Goal: Navigation & Orientation: Find specific page/section

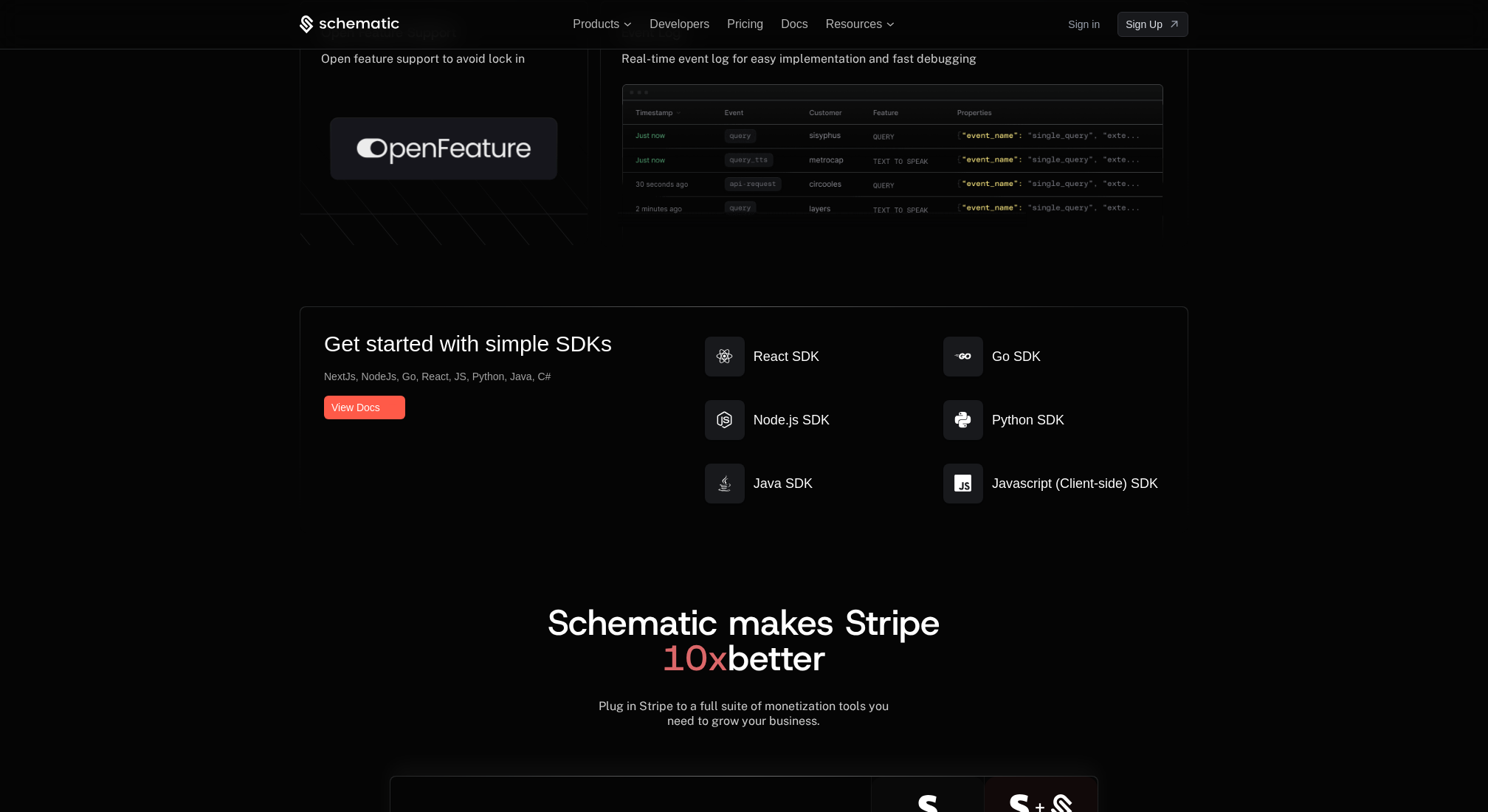
scroll to position [7534, 0]
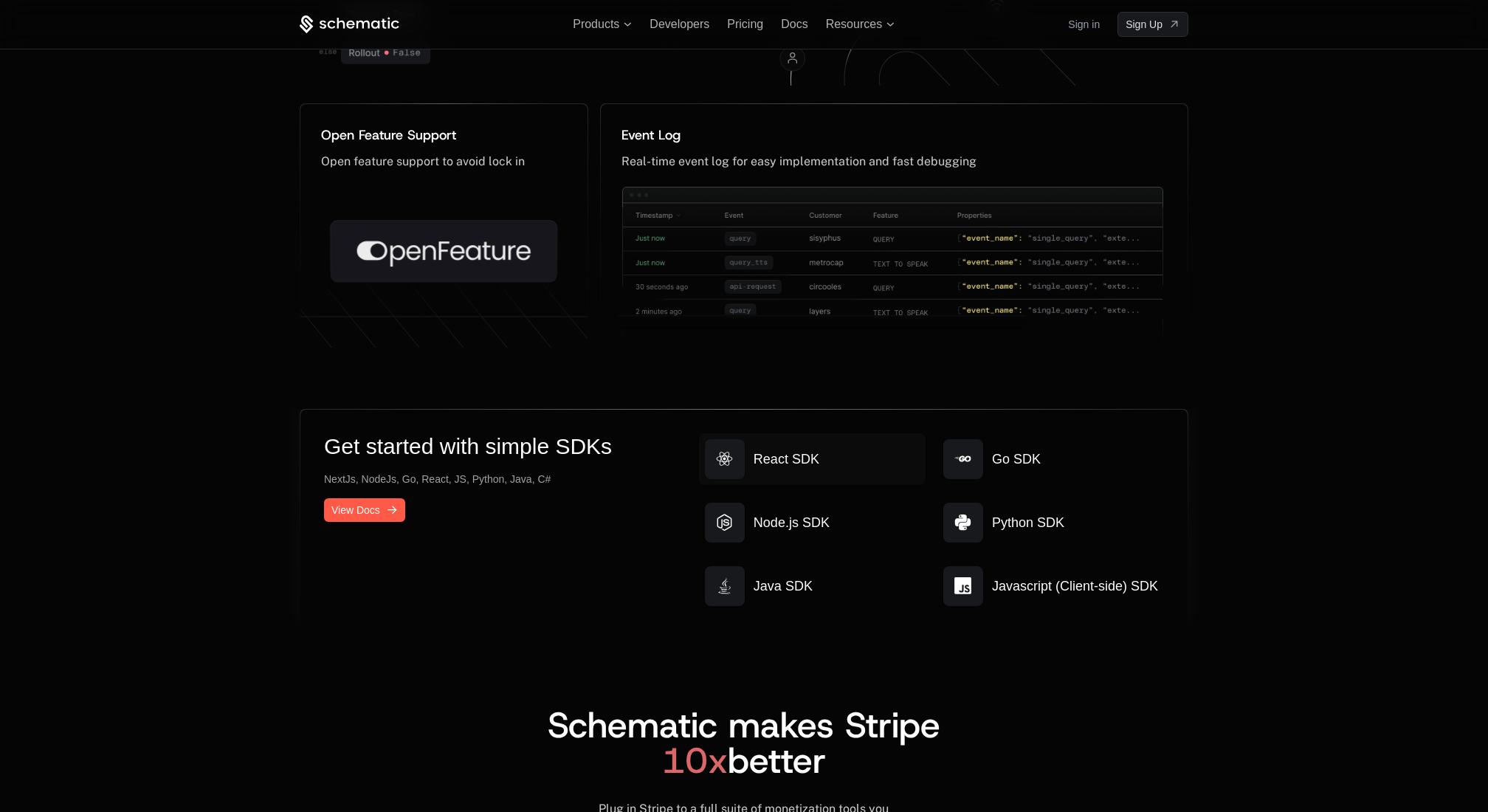
click at [728, 451] on icon at bounding box center [724, 459] width 17 height 17
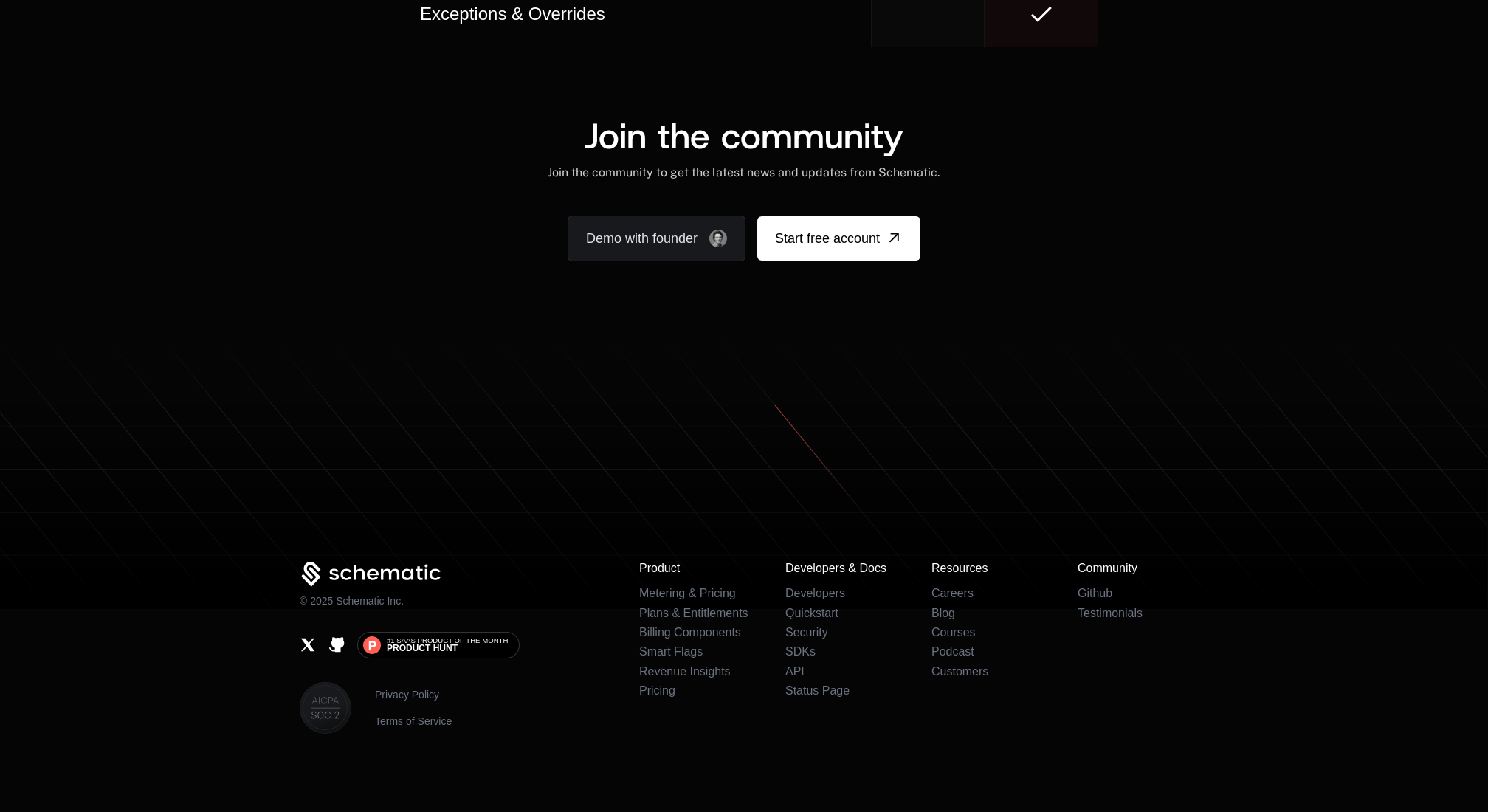
scroll to position [8991, 0]
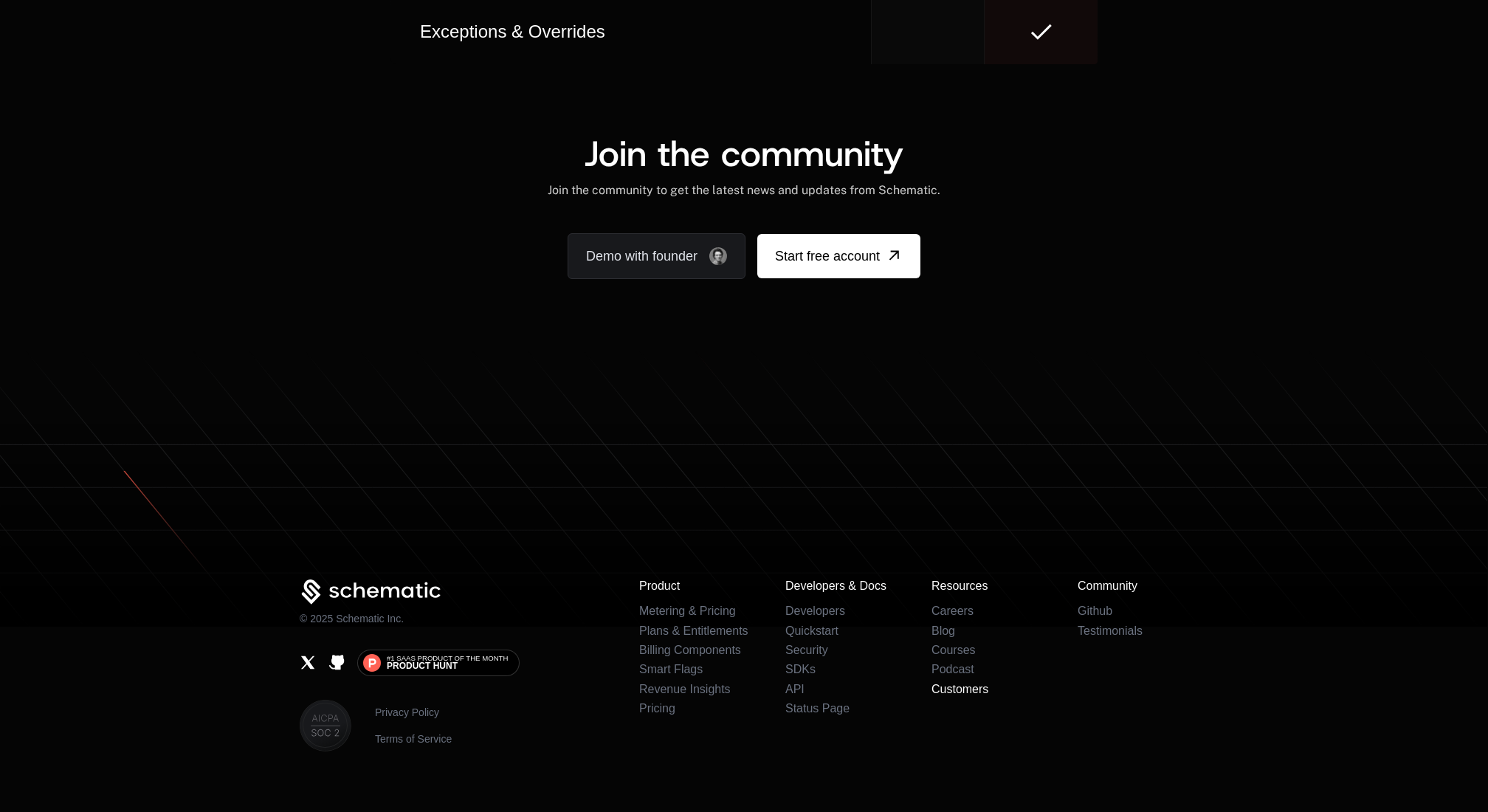
click at [943, 683] on link "Customers" at bounding box center [959, 689] width 57 height 12
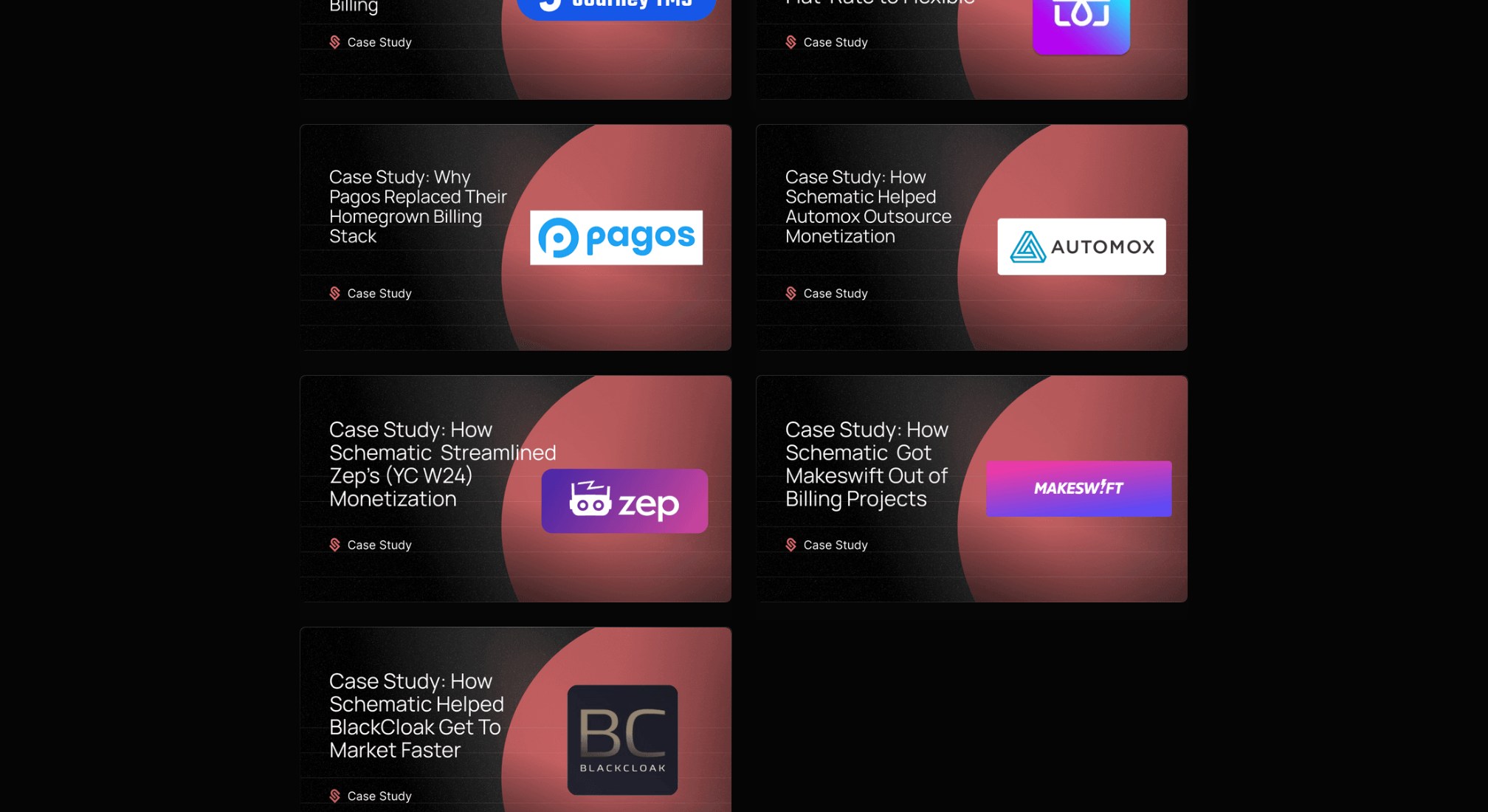
scroll to position [544, 0]
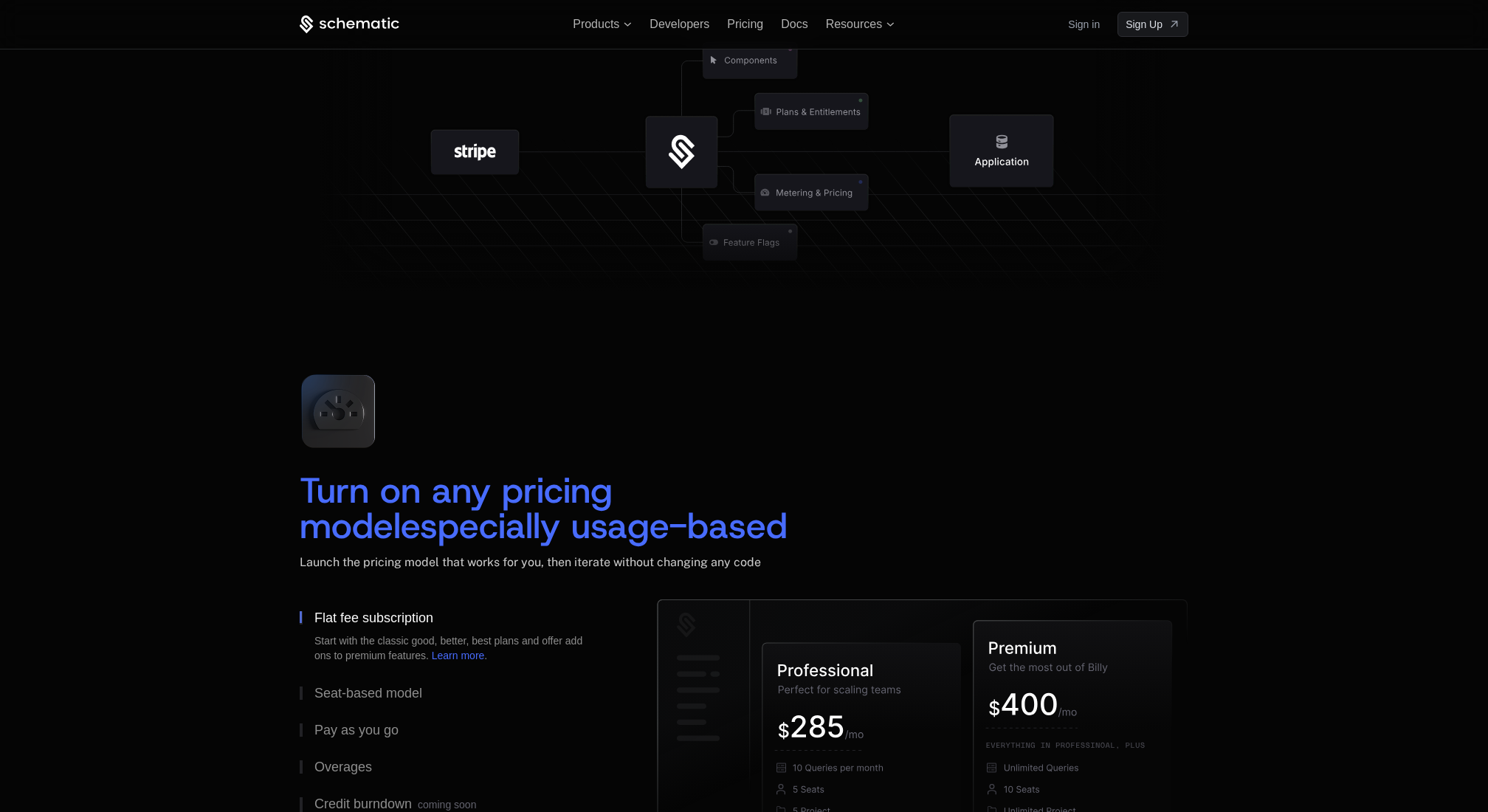
scroll to position [1703, 0]
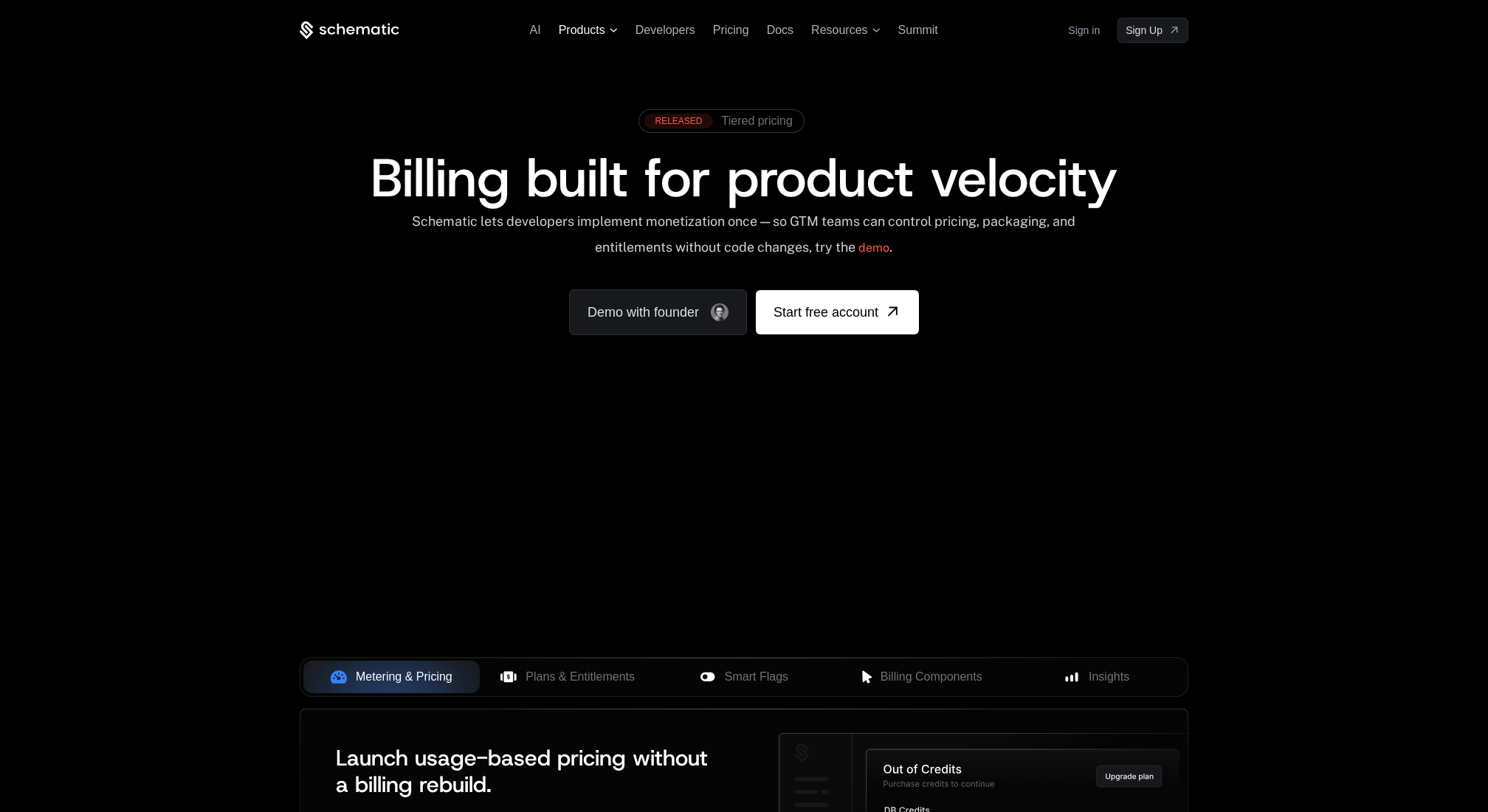
click at [584, 31] on span "Products" at bounding box center [582, 30] width 47 height 13
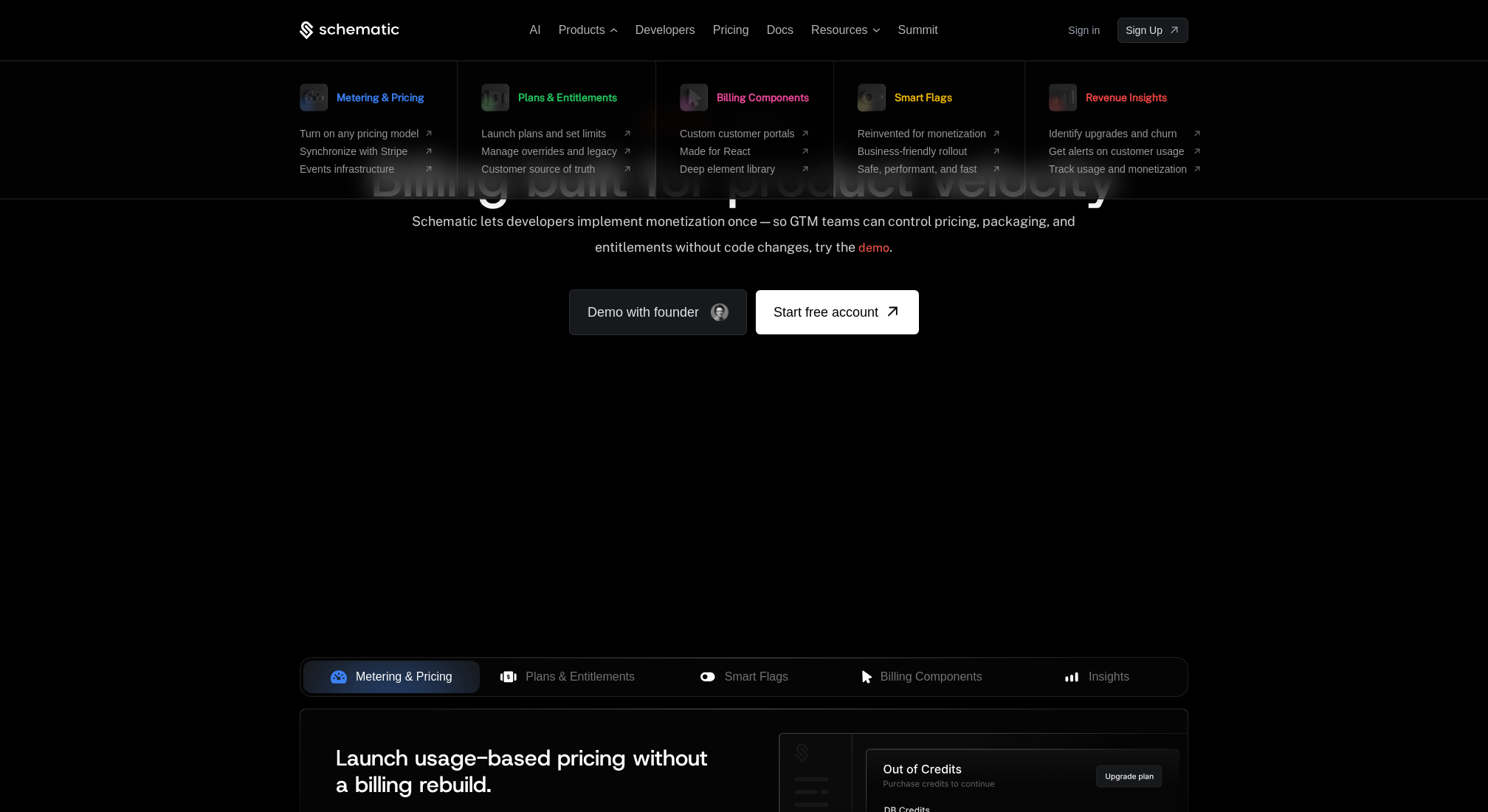
click at [692, 101] on icon at bounding box center [695, 97] width 12 height 18
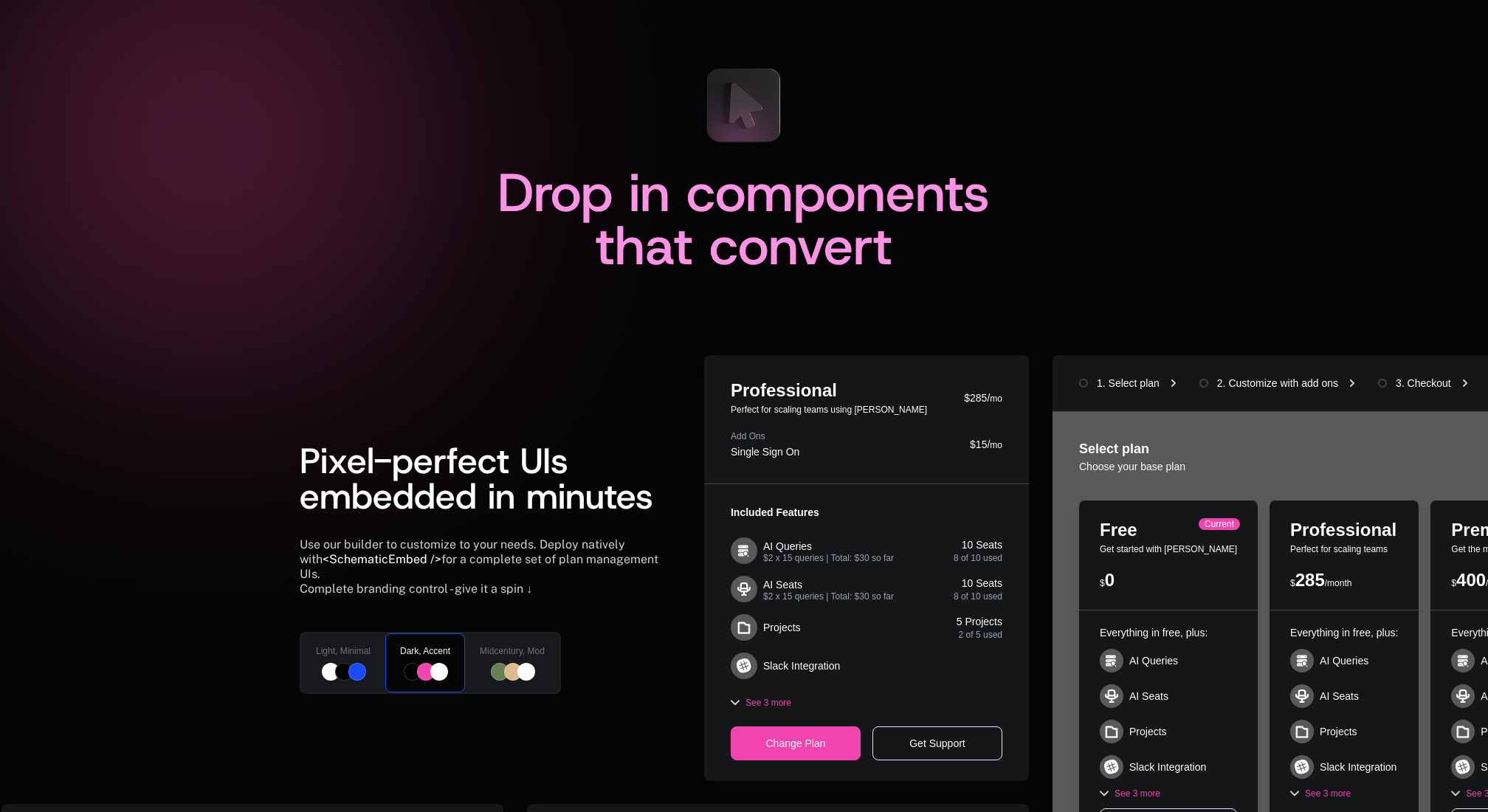
scroll to position [59, 0]
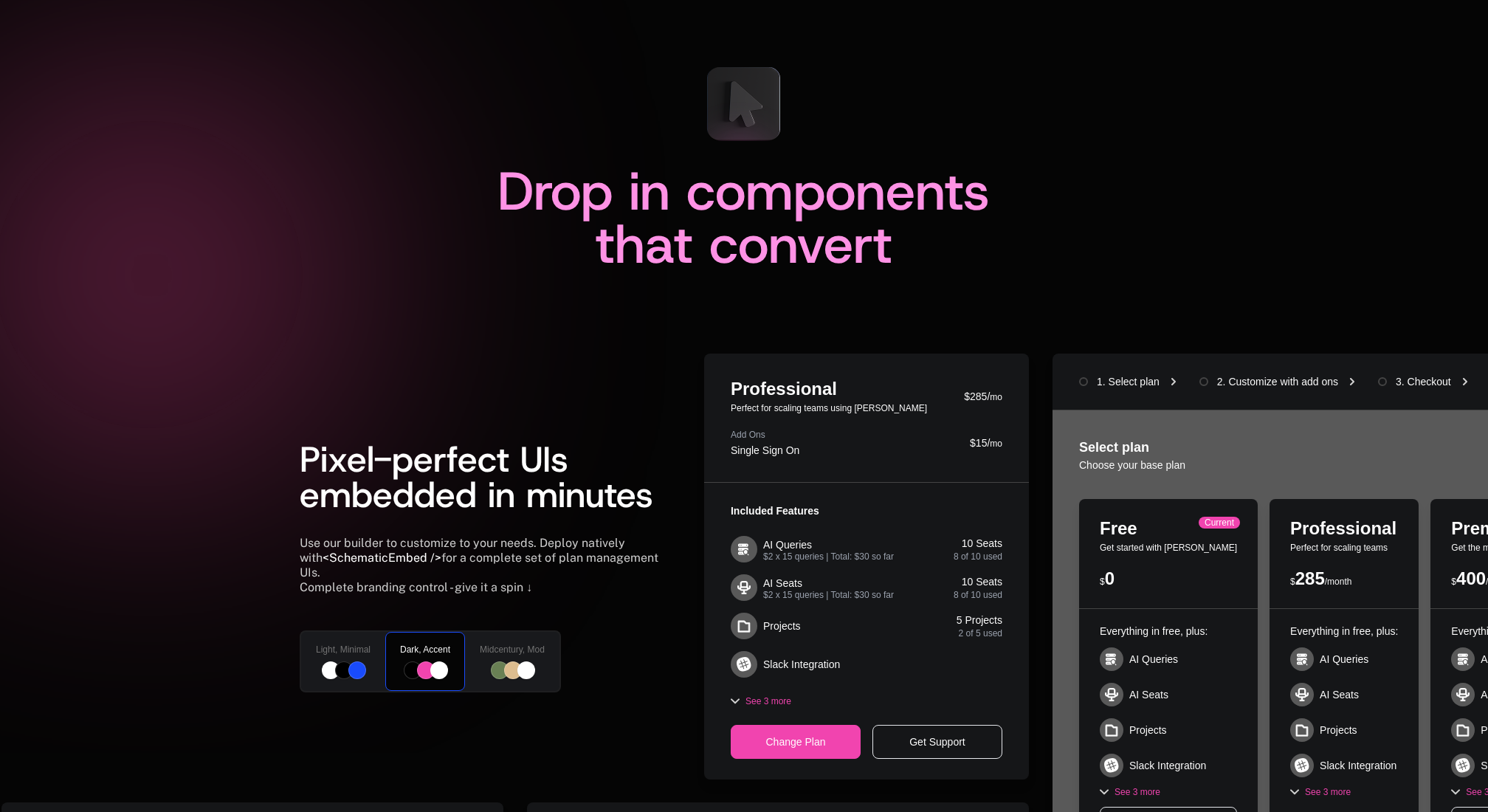
click at [533, 643] on span "Midcentury, Mod" at bounding box center [512, 649] width 65 height 12
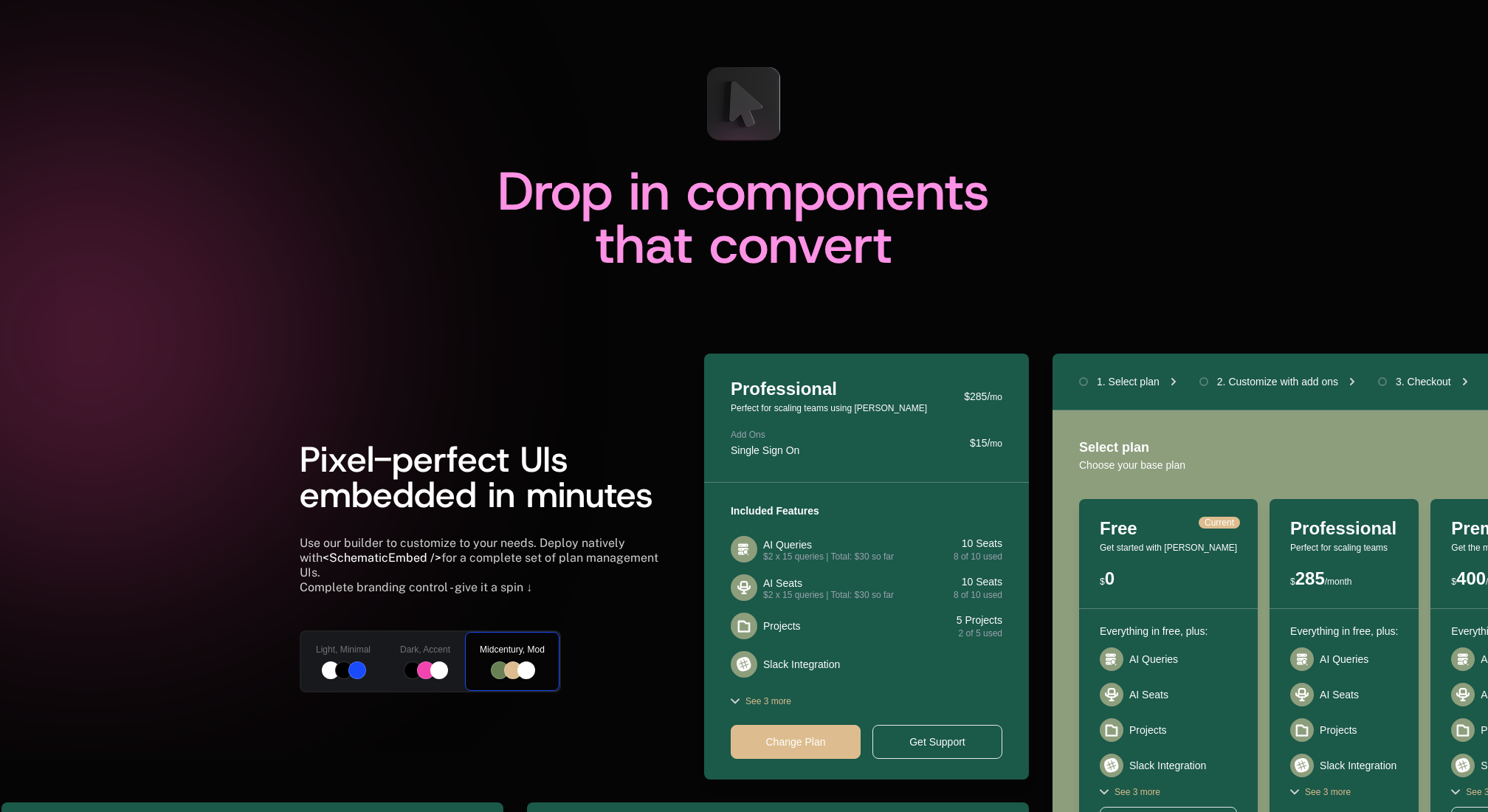
click at [432, 649] on div "Dark, Accent" at bounding box center [425, 661] width 82 height 62
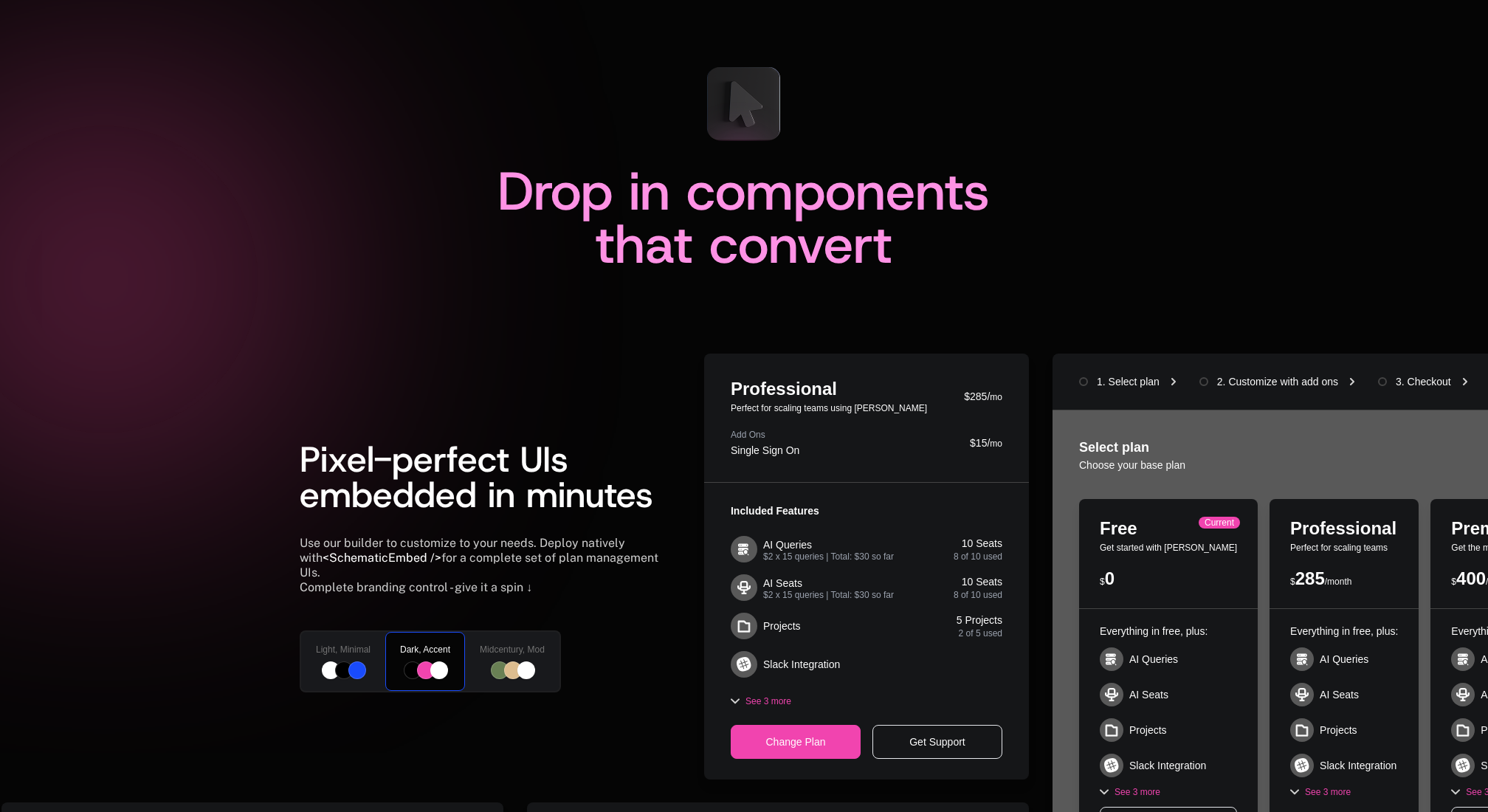
click at [359, 649] on div "Light, Minimal" at bounding box center [343, 661] width 87 height 62
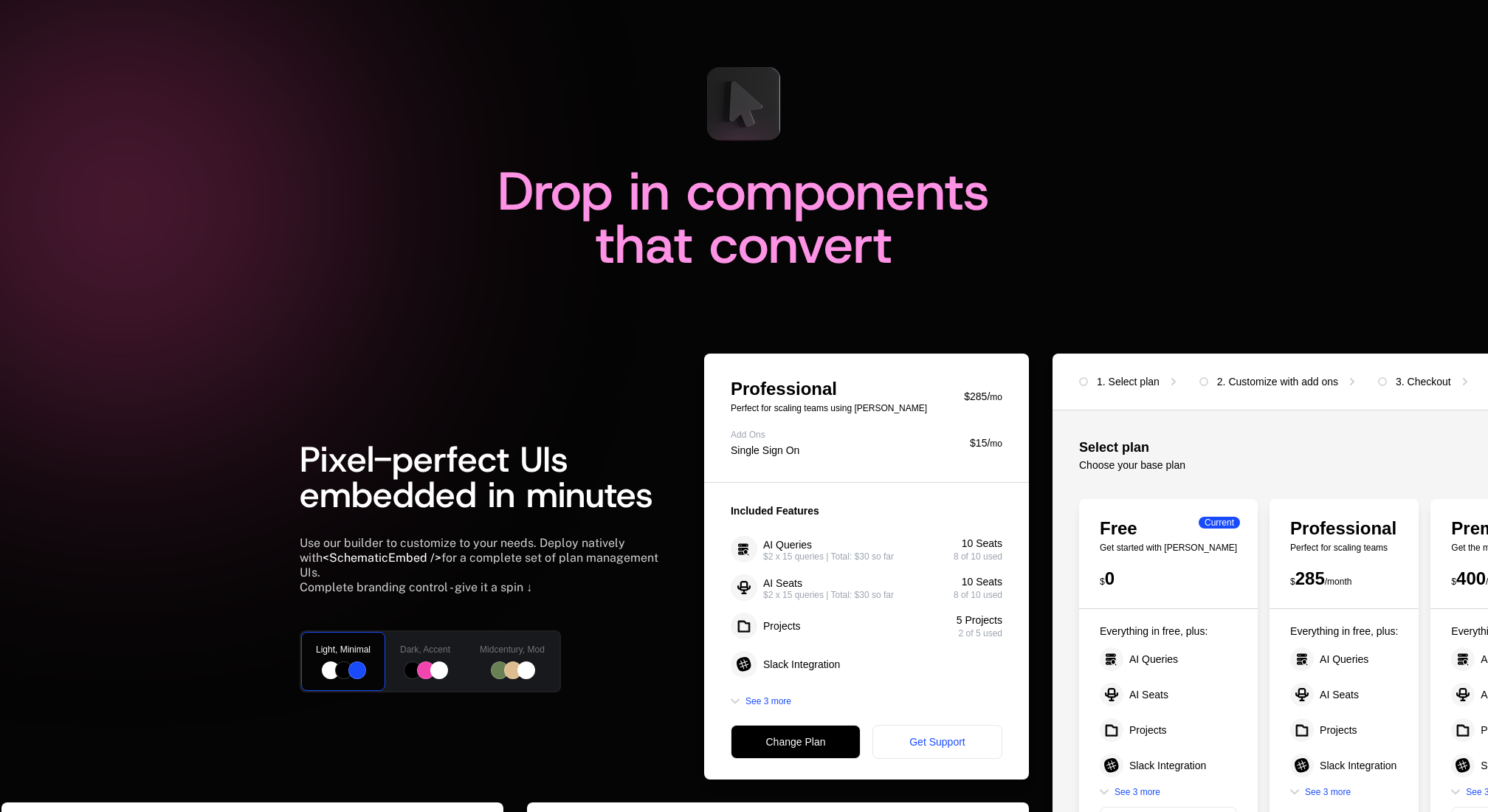
click at [359, 649] on div at bounding box center [343, 661] width 84 height 59
click at [417, 649] on div "Dark, Accent" at bounding box center [425, 661] width 82 height 62
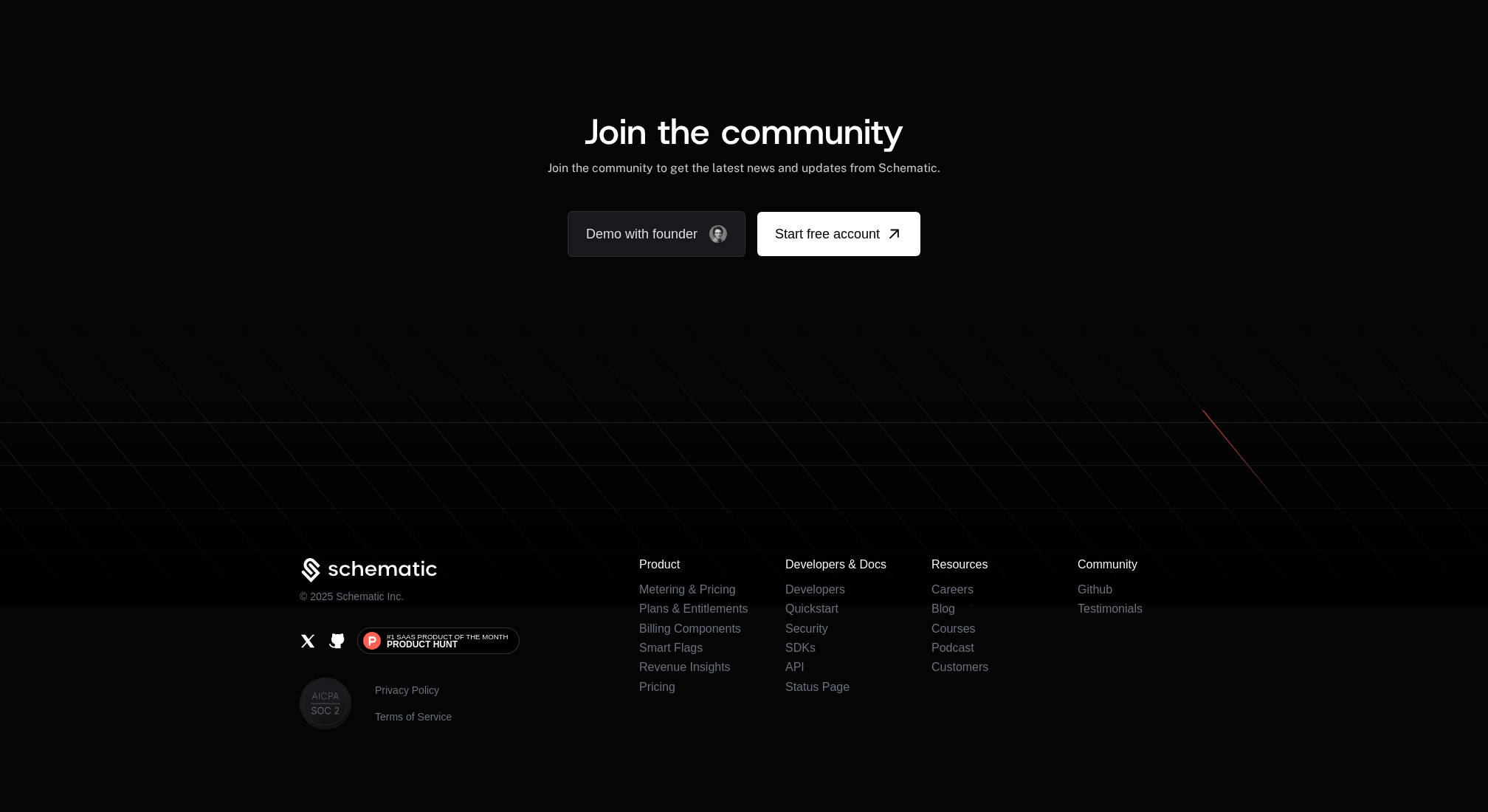
scroll to position [3523, 0]
